Goal: Task Accomplishment & Management: Use online tool/utility

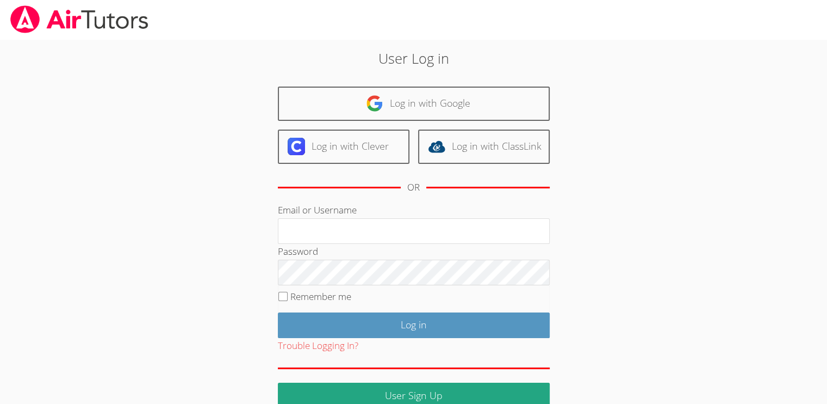
scroll to position [18, 0]
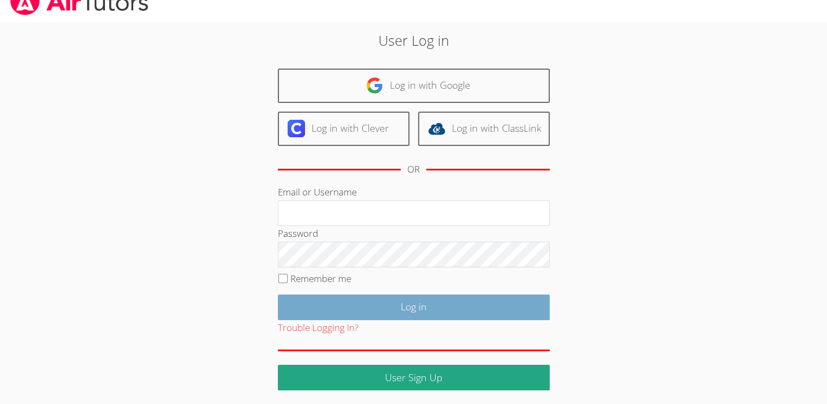
type input "[PERSON_NAME]"
click at [370, 315] on input "Log in" at bounding box center [414, 307] width 272 height 26
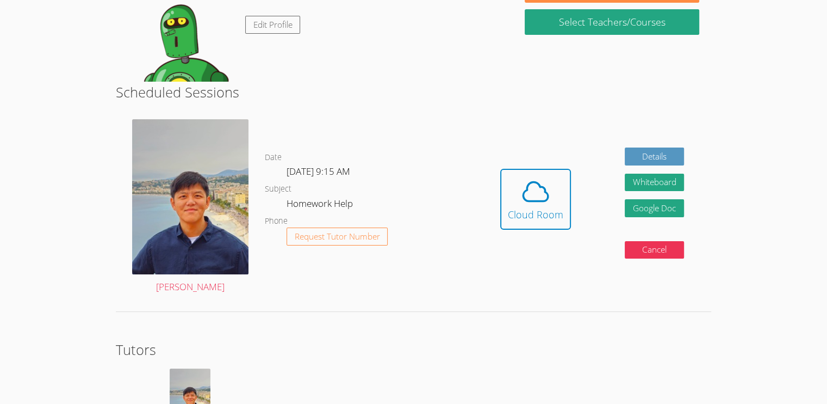
scroll to position [41, 0]
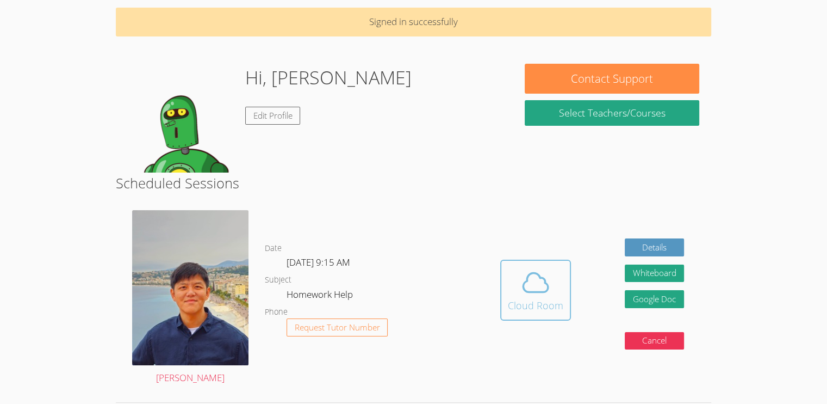
click at [531, 285] on icon at bounding box center [536, 282] width 30 height 30
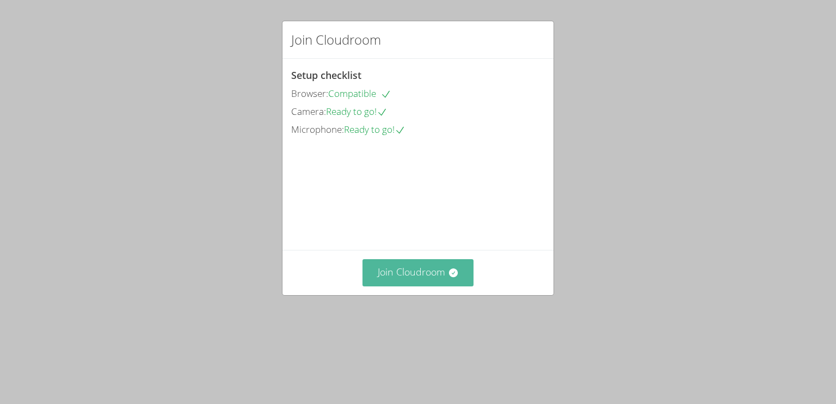
click at [402, 286] on button "Join Cloudroom" at bounding box center [418, 272] width 112 height 27
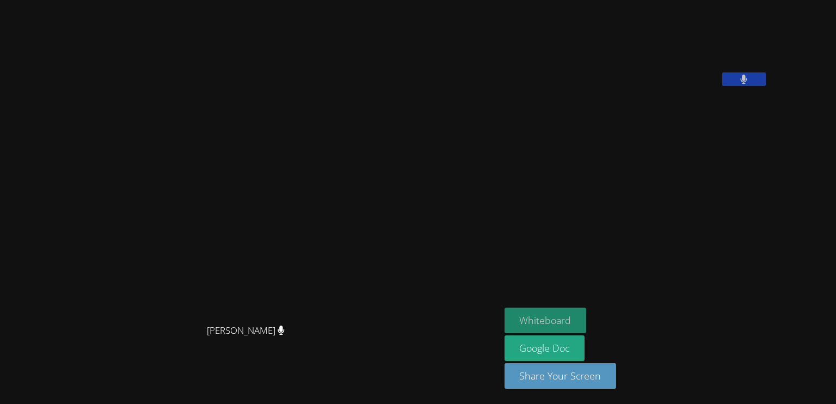
click at [586, 323] on button "Whiteboard" at bounding box center [545, 320] width 82 height 26
